Goal: Task Accomplishment & Management: Use online tool/utility

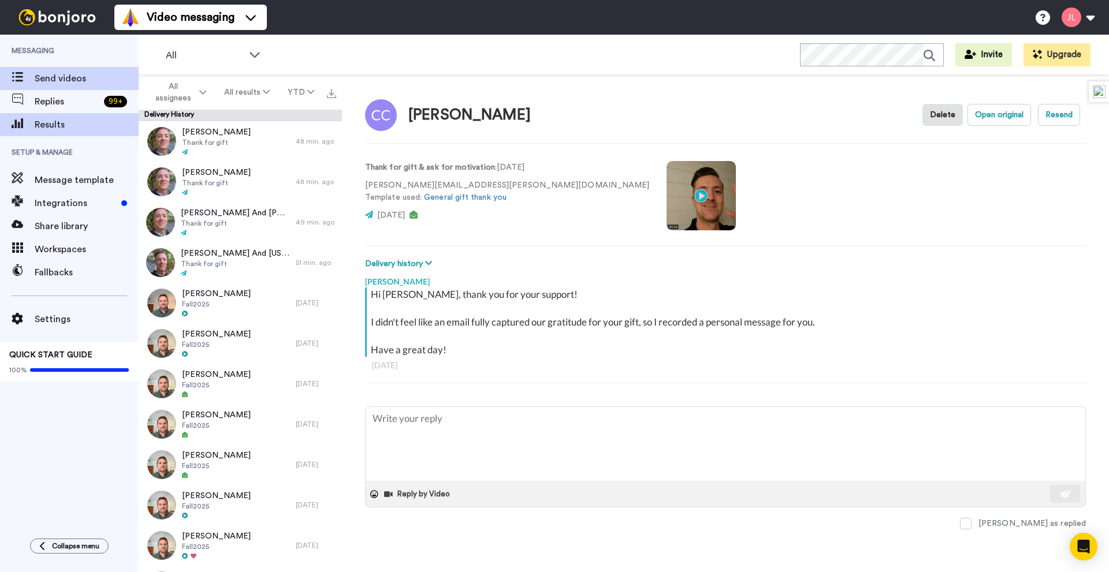
type textarea "x"
click at [55, 73] on span "Send videos" at bounding box center [87, 79] width 104 height 14
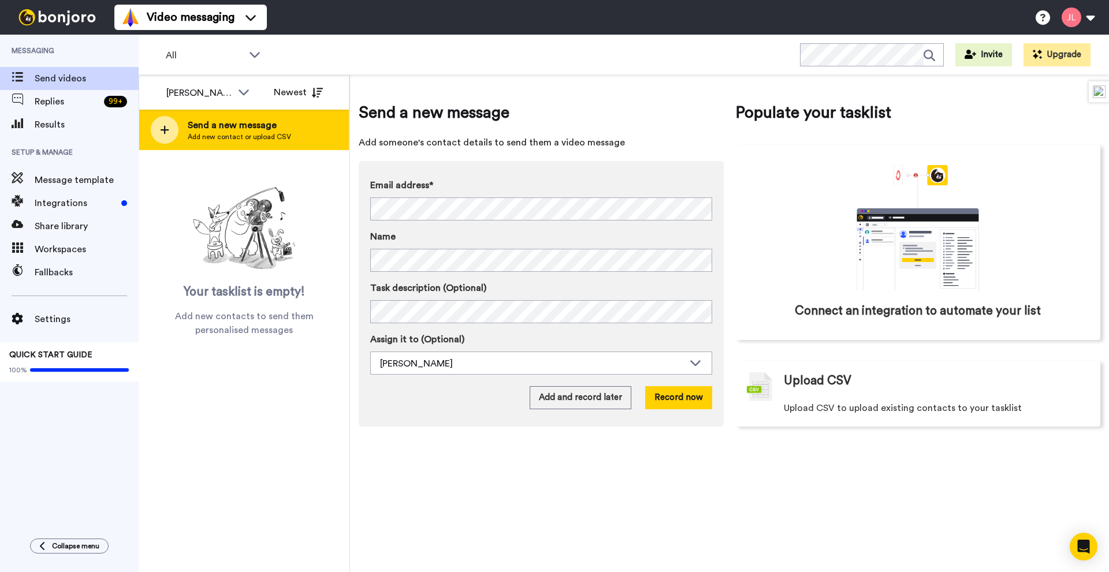
click at [228, 129] on span "Send a new message" at bounding box center [239, 125] width 103 height 14
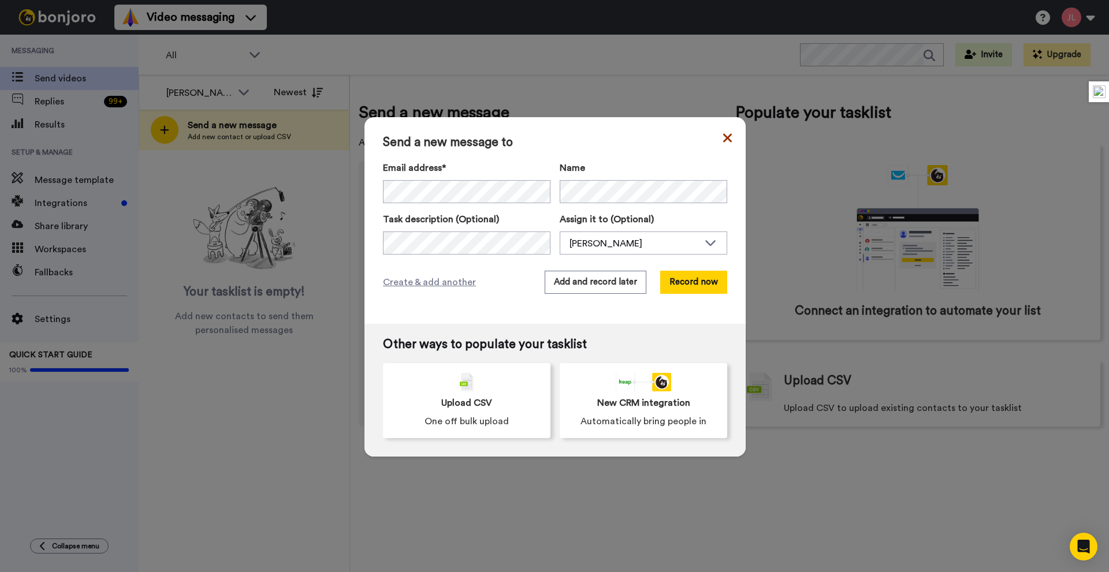
click at [723, 135] on icon at bounding box center [727, 138] width 9 height 14
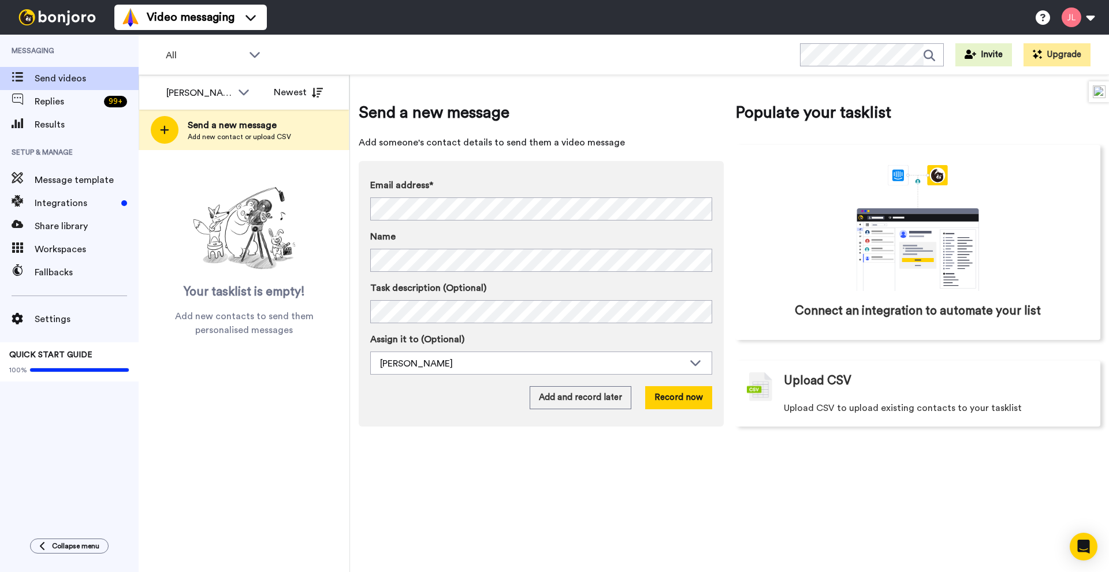
click at [446, 223] on div "Email address* [PERSON_NAME] <[EMAIL_ADDRESS][DOMAIN_NAME]> [PERSON_NAME] <[PER…" at bounding box center [541, 225] width 342 height 94
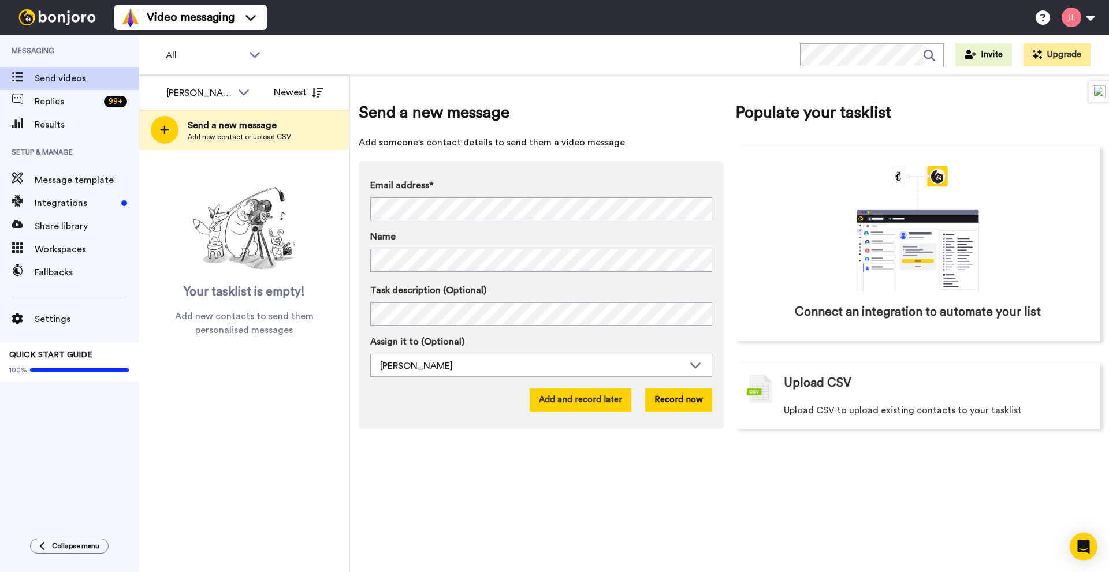
click at [611, 408] on button "Add and record later" at bounding box center [581, 400] width 102 height 23
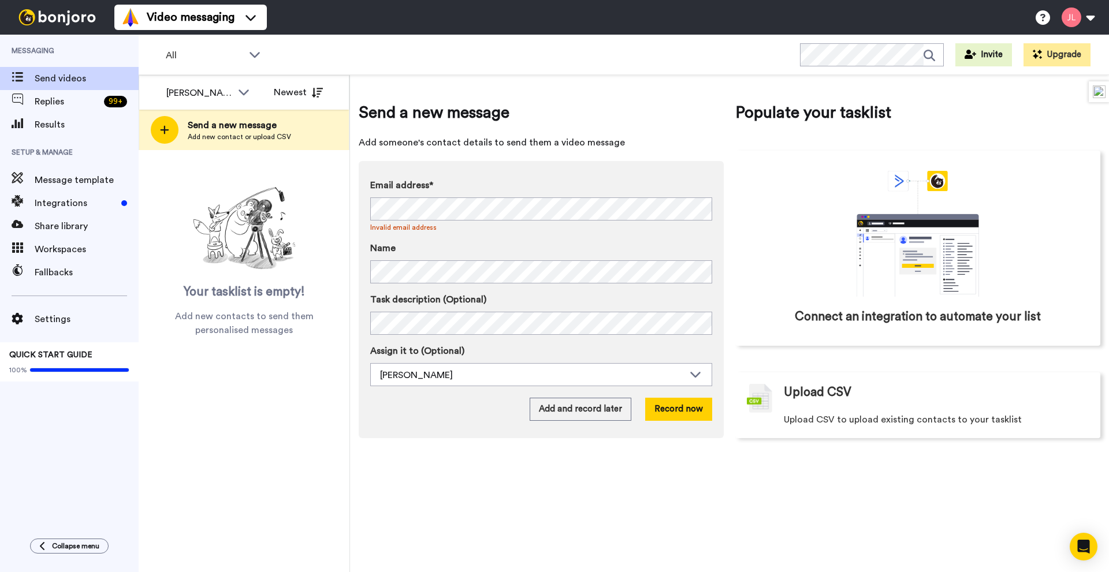
click at [0, 0] on div at bounding box center [0, 0] width 0 height 0
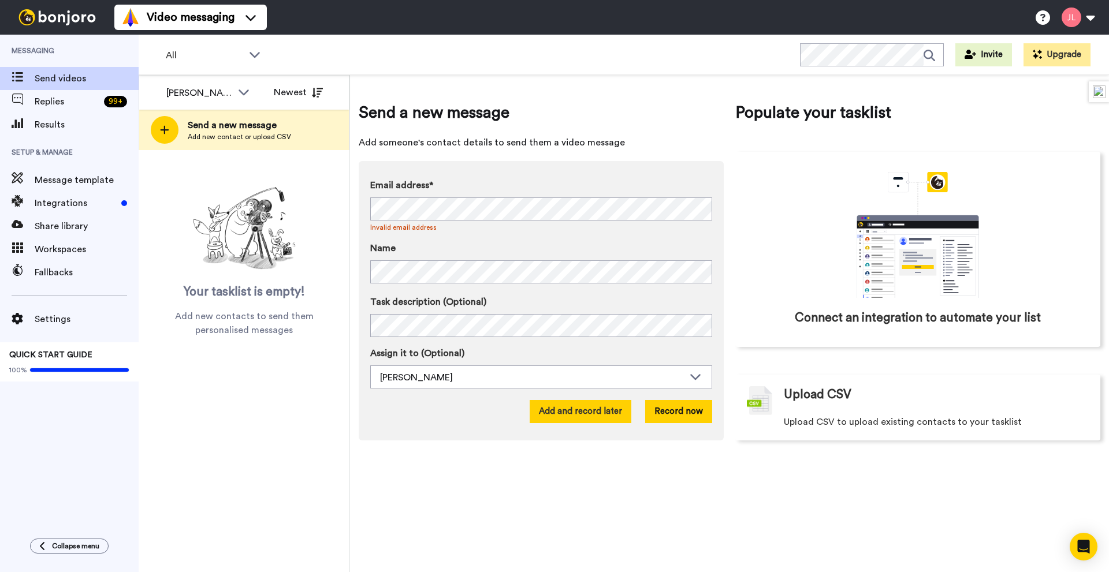
click at [595, 411] on button "Add and record later" at bounding box center [581, 411] width 102 height 23
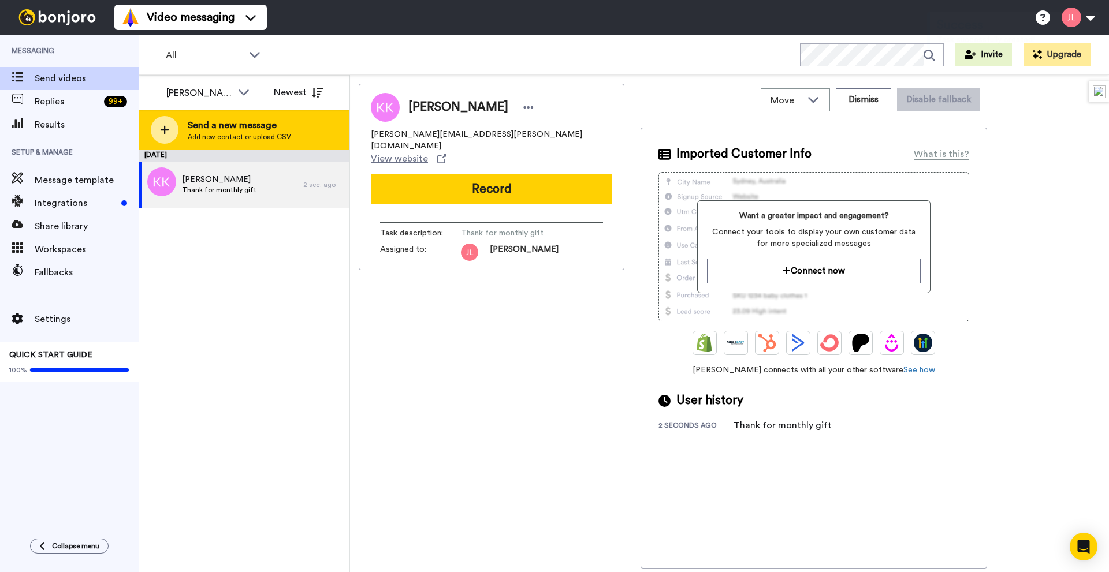
click at [234, 131] on span "Send a new message" at bounding box center [239, 125] width 103 height 14
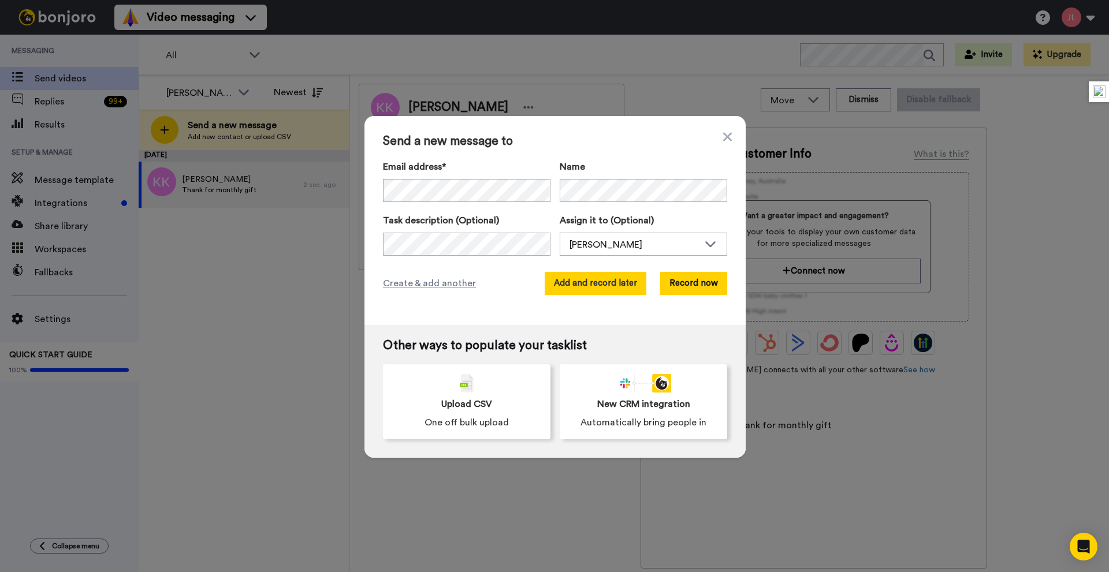
click at [591, 289] on button "Add and record later" at bounding box center [596, 283] width 102 height 23
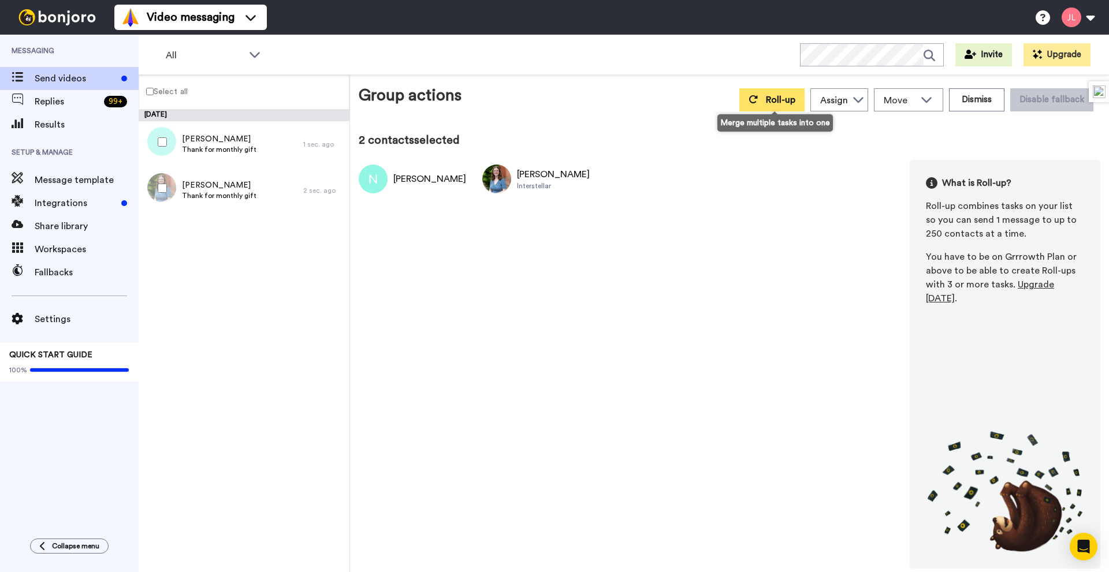
click at [774, 109] on button "Roll-up" at bounding box center [771, 99] width 65 height 23
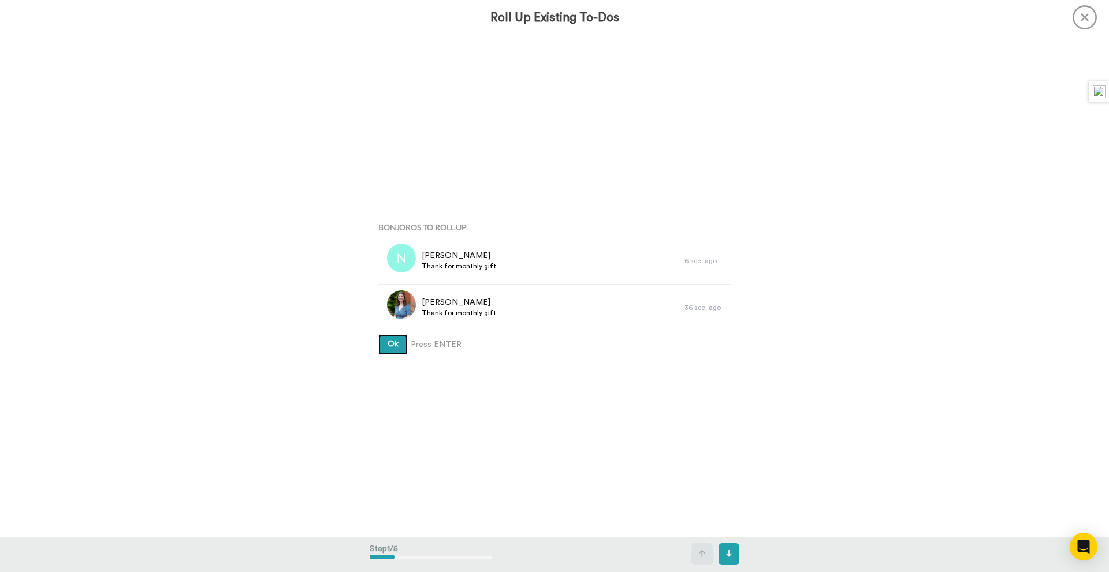
click at [378, 334] on button "Ok" at bounding box center [392, 344] width 29 height 21
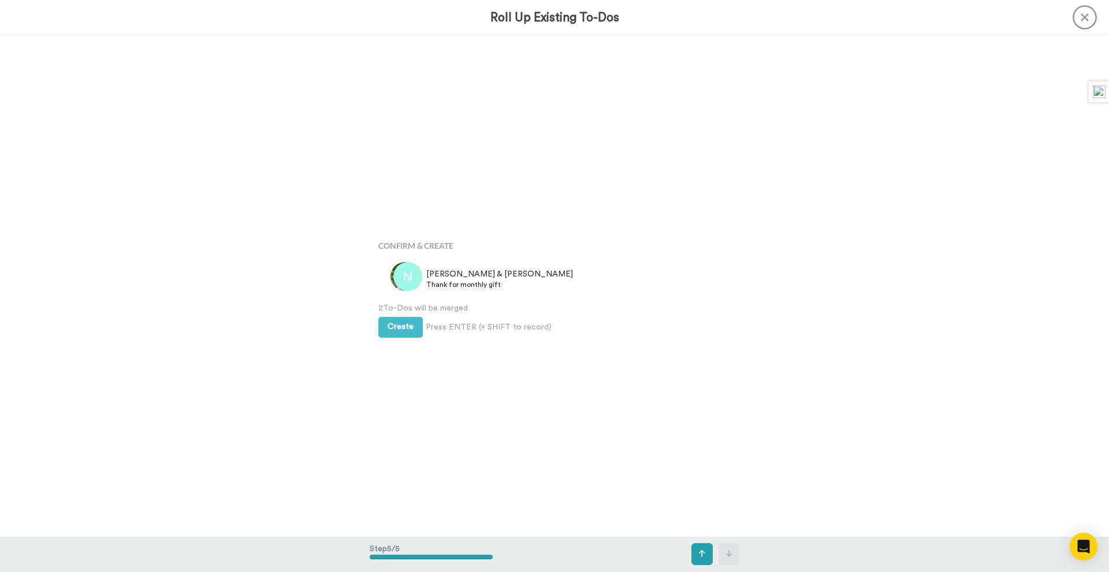
scroll to position [2006, 0]
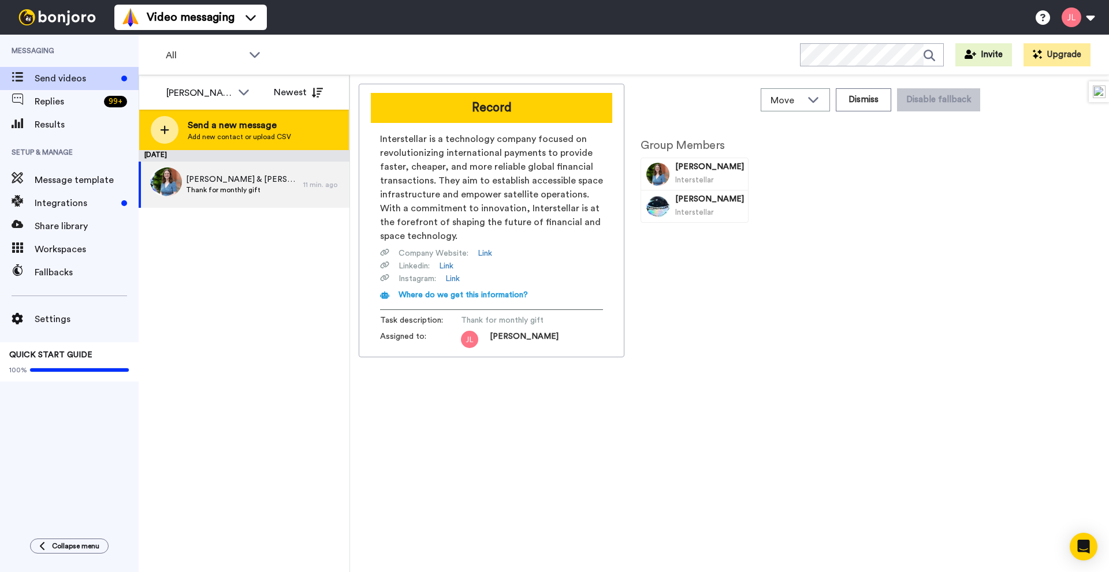
click at [247, 139] on span "Add new contact or upload CSV" at bounding box center [239, 136] width 103 height 9
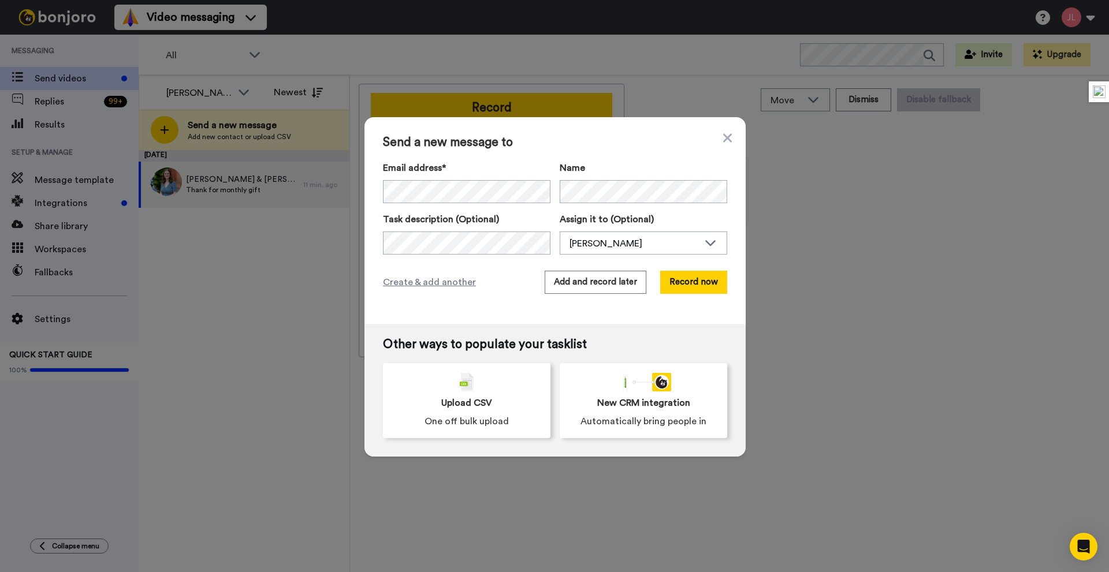
click at [418, 174] on label "Email address*" at bounding box center [466, 168] width 167 height 14
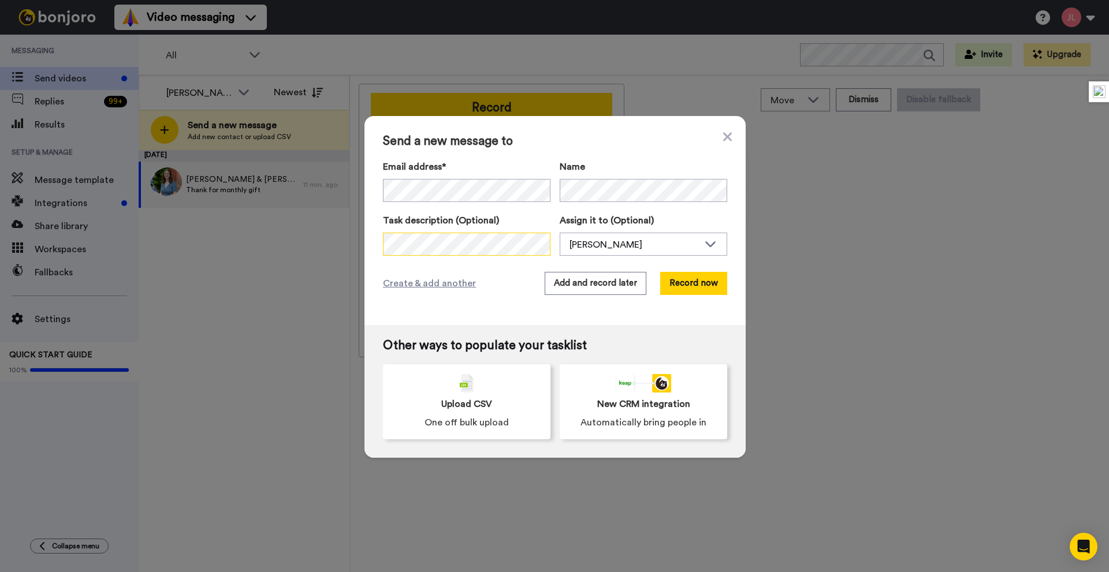
scroll to position [0, 7]
click at [613, 286] on button "Add and record later" at bounding box center [596, 283] width 102 height 23
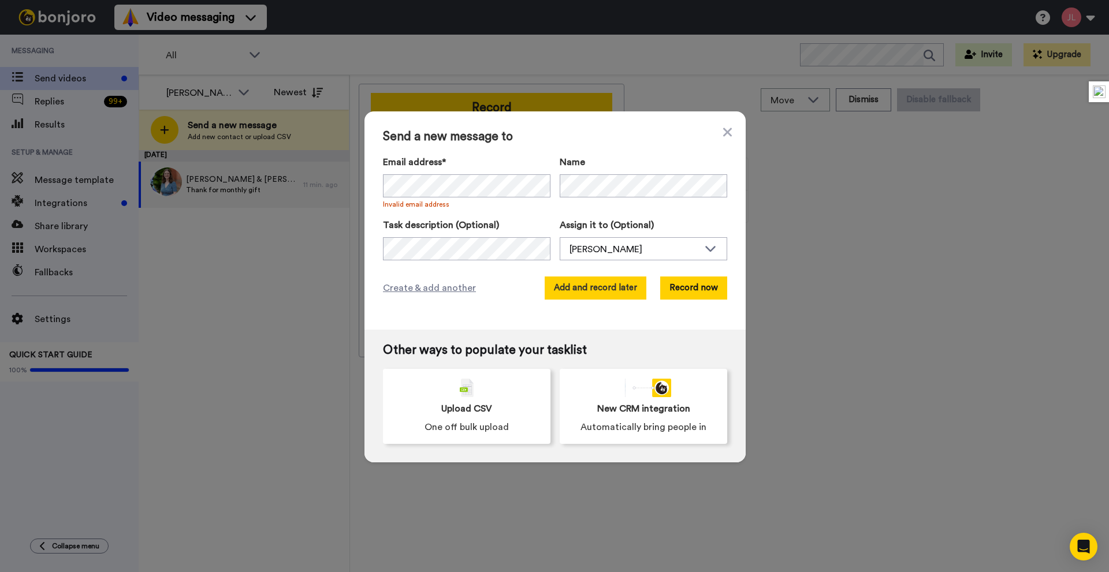
scroll to position [0, 0]
click at [522, 182] on div at bounding box center [466, 185] width 167 height 23
click at [603, 292] on button "Add and record later" at bounding box center [596, 288] width 102 height 23
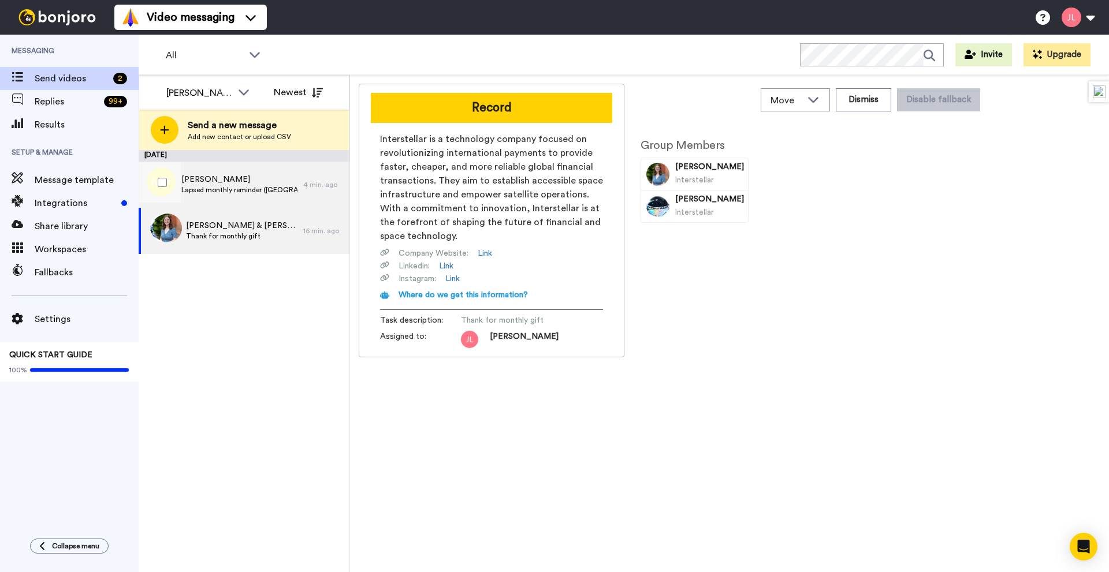
click at [248, 178] on span "Midhun Pal" at bounding box center [239, 180] width 116 height 12
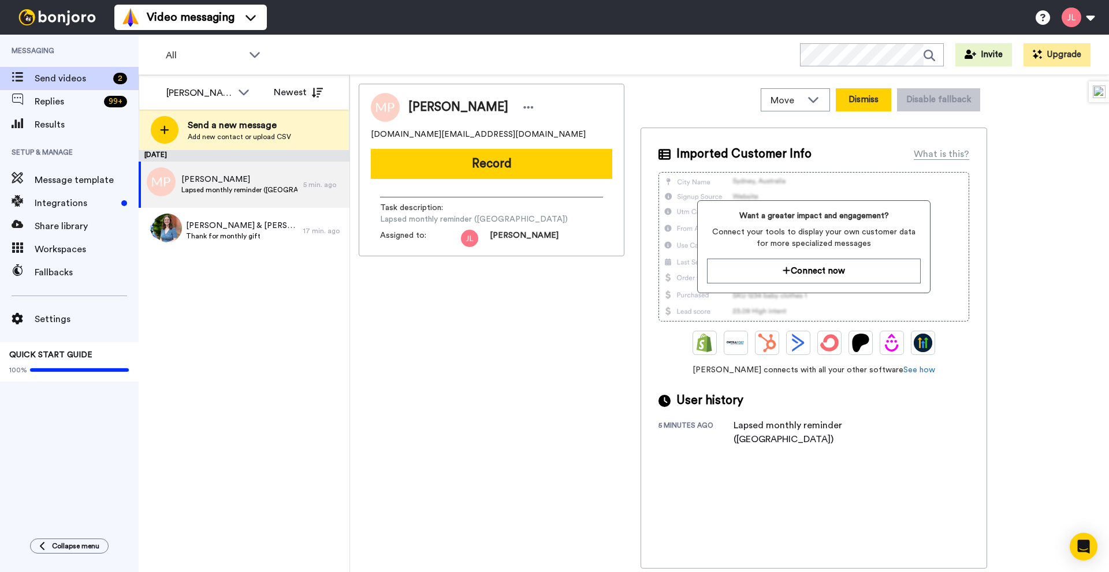
click at [856, 98] on button "Dismiss" at bounding box center [863, 99] width 55 height 23
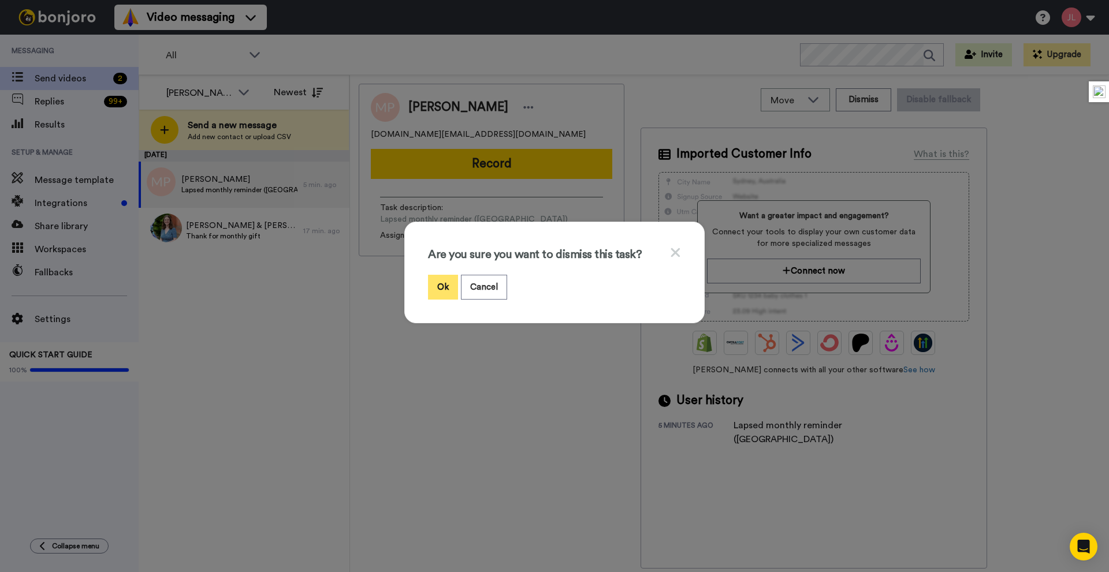
click at [435, 287] on button "Ok" at bounding box center [443, 287] width 30 height 25
